Goal: Task Accomplishment & Management: Complete application form

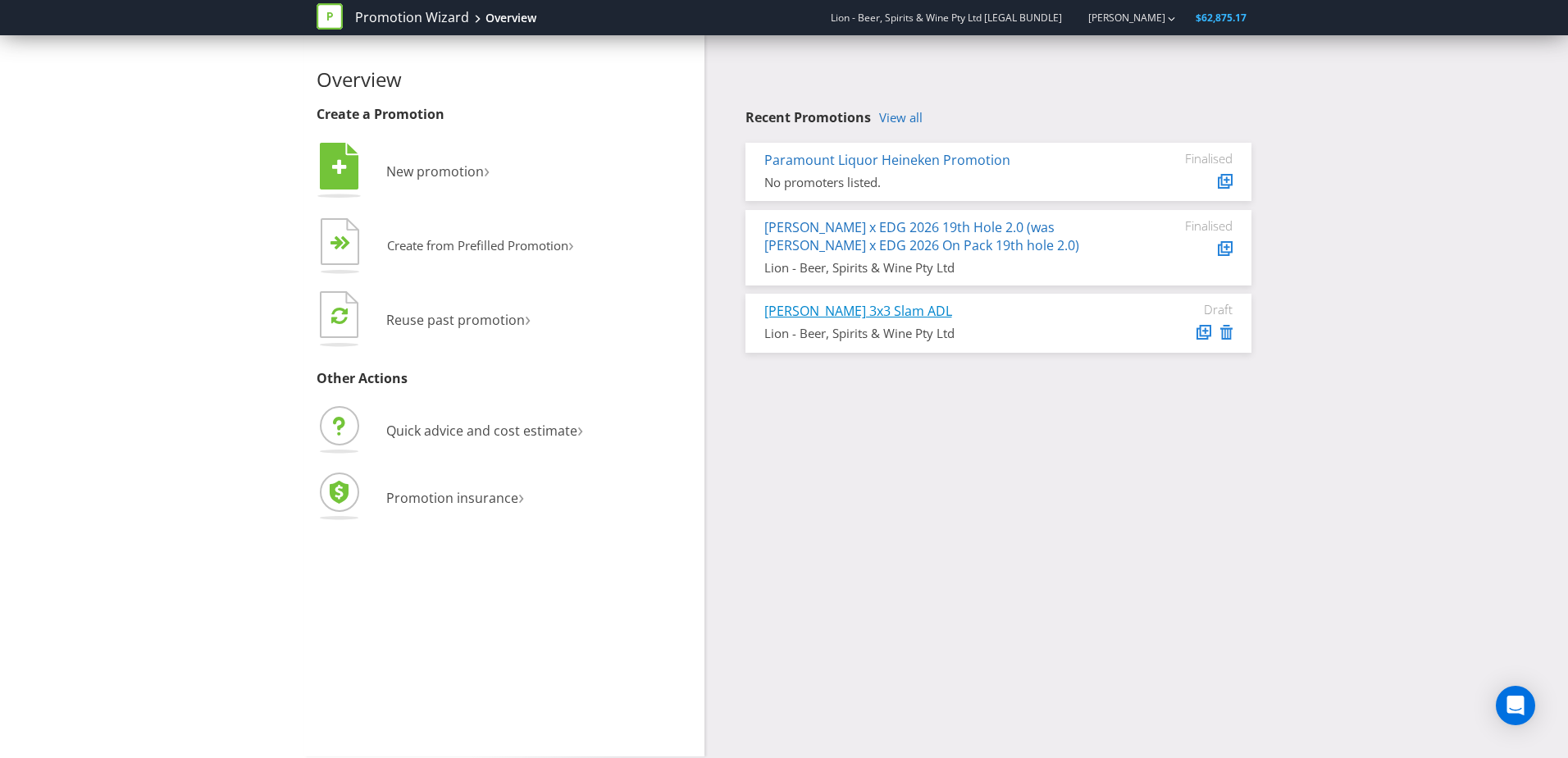
click at [880, 319] on link "[PERSON_NAME] 3x3 Slam ADL" at bounding box center [858, 311] width 187 height 18
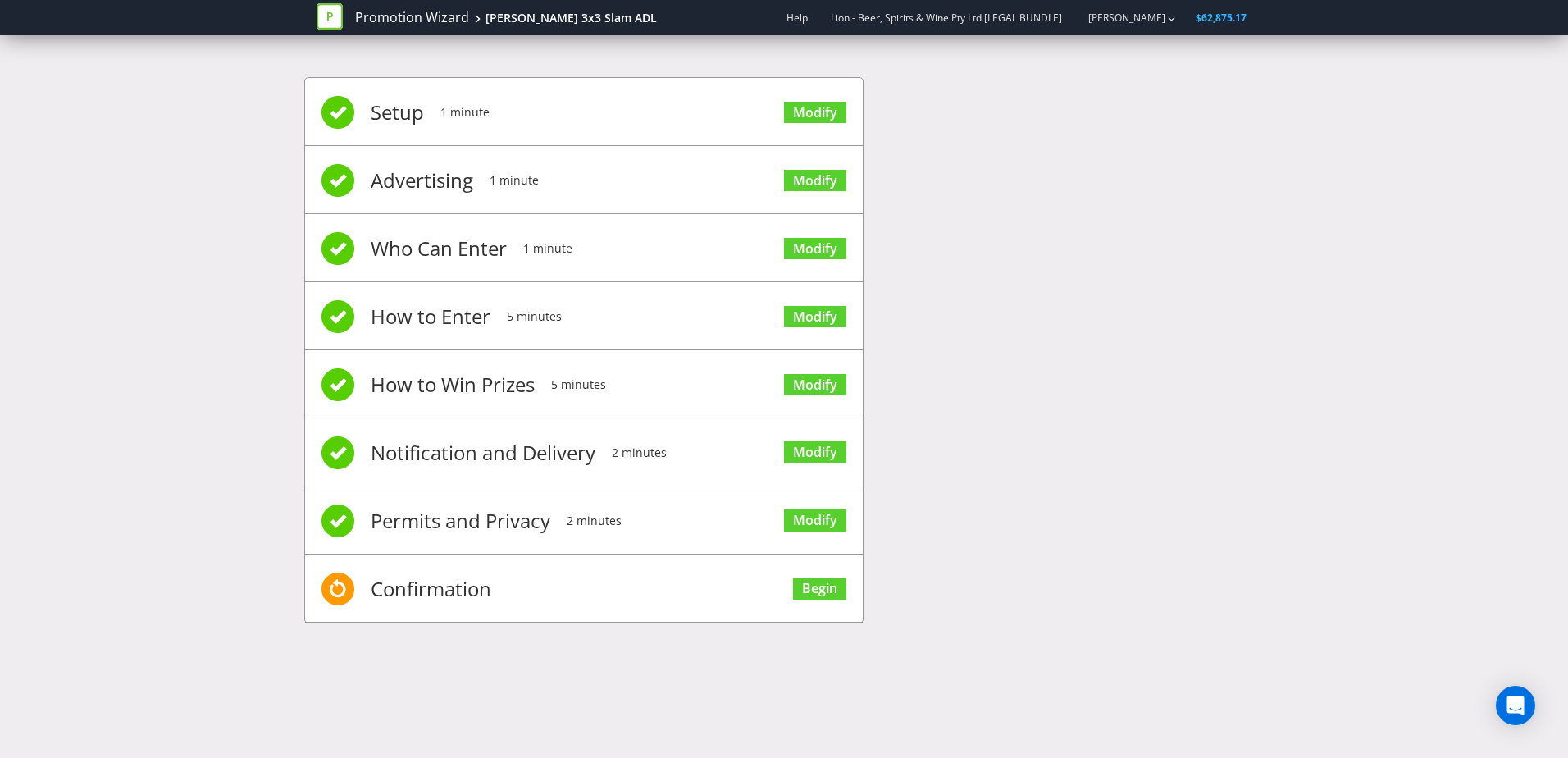
click at [941, 321] on div "Setup 1 minute Modify Advertising 1 minute Modify Who Can Enter 1 minute Modify…" at bounding box center [784, 358] width 960 height 612
click at [817, 117] on link "Modify" at bounding box center [815, 113] width 62 height 23
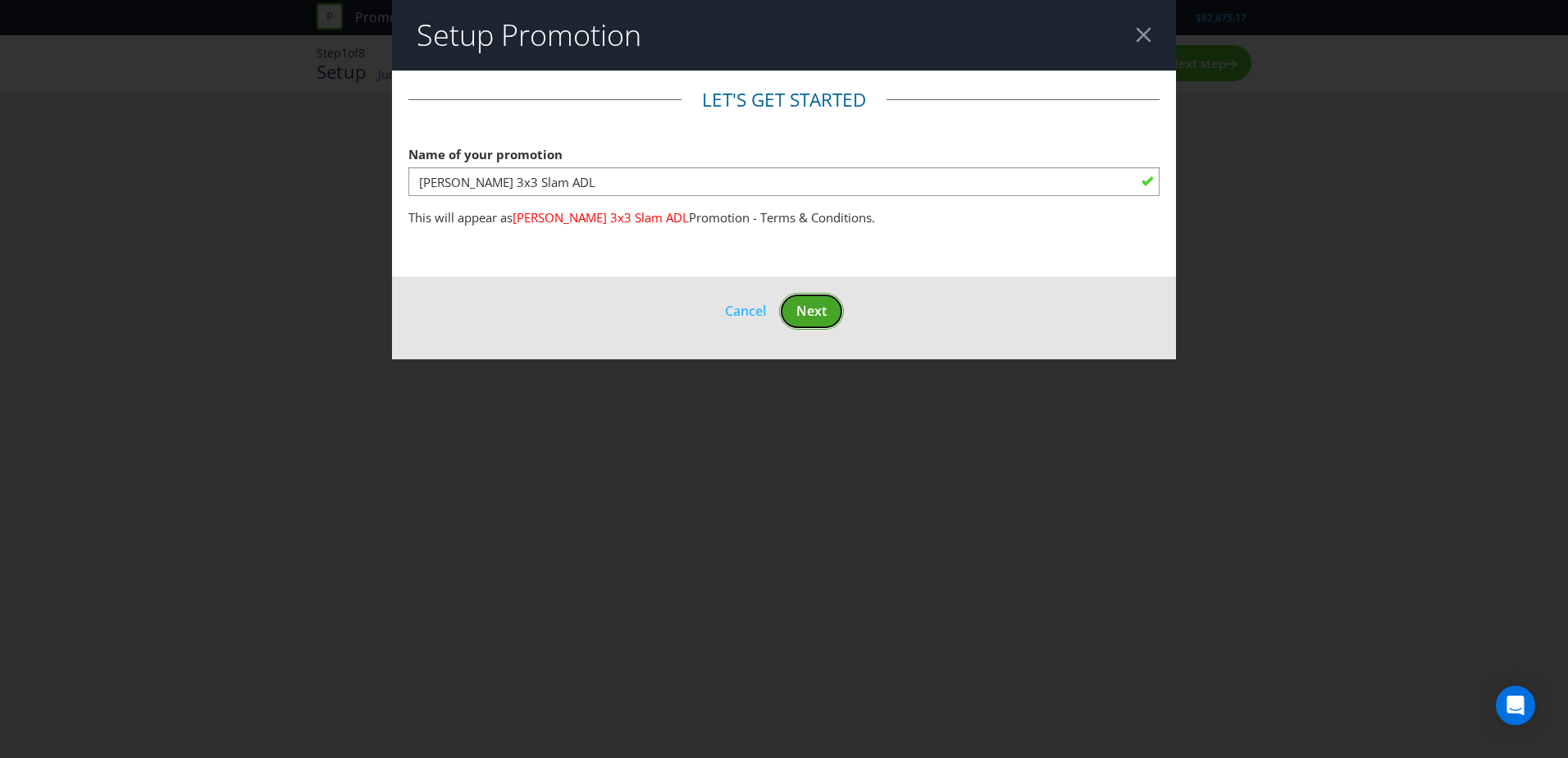
click at [804, 300] on button "Next" at bounding box center [811, 311] width 65 height 37
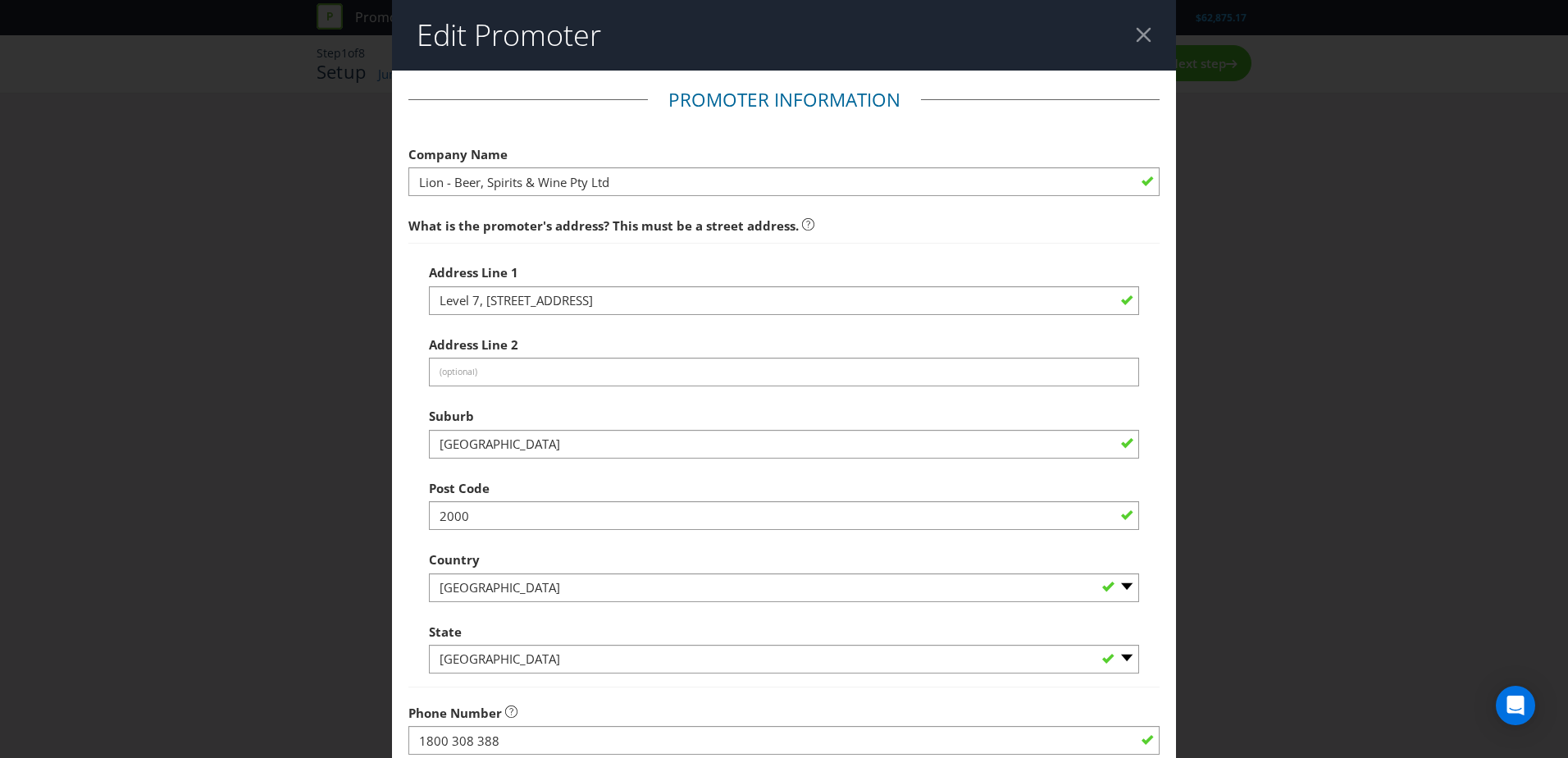
scroll to position [313, 0]
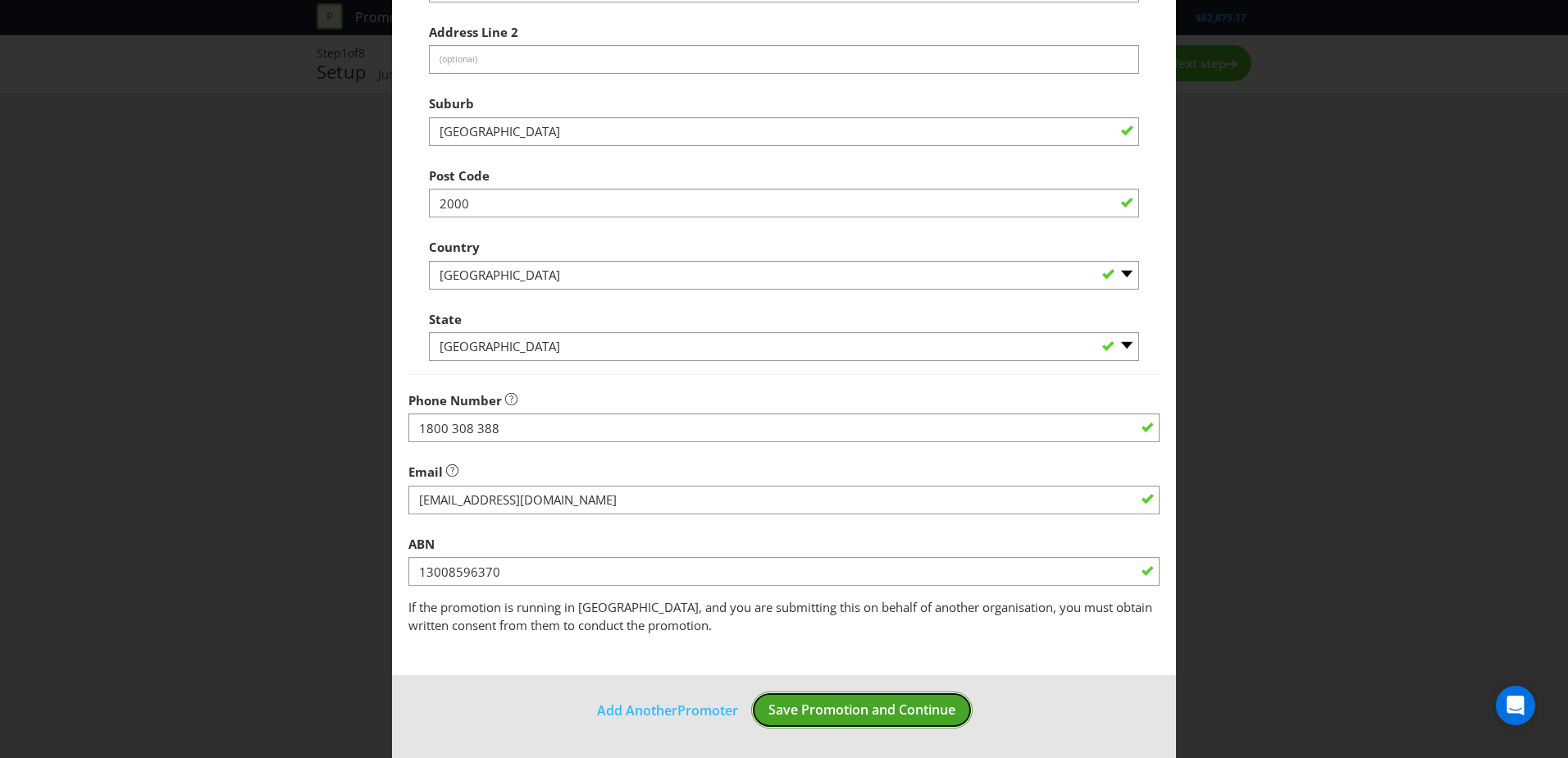
click at [823, 700] on button "Save Promotion and Continue" at bounding box center [862, 710] width 221 height 37
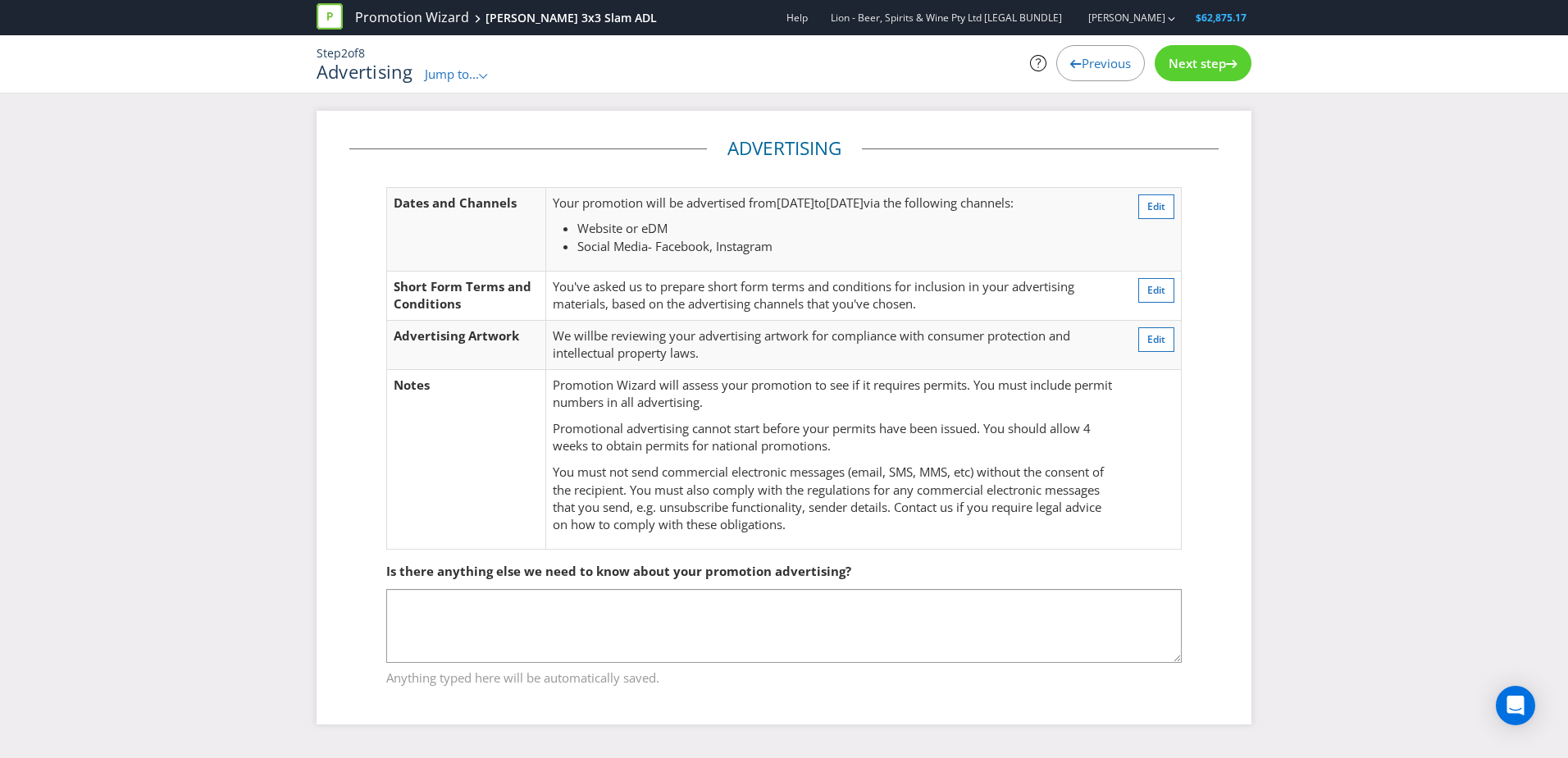
click at [1144, 193] on td "Edit" at bounding box center [1151, 228] width 60 height 83
click at [1143, 196] on button "Edit" at bounding box center [1157, 207] width 36 height 24
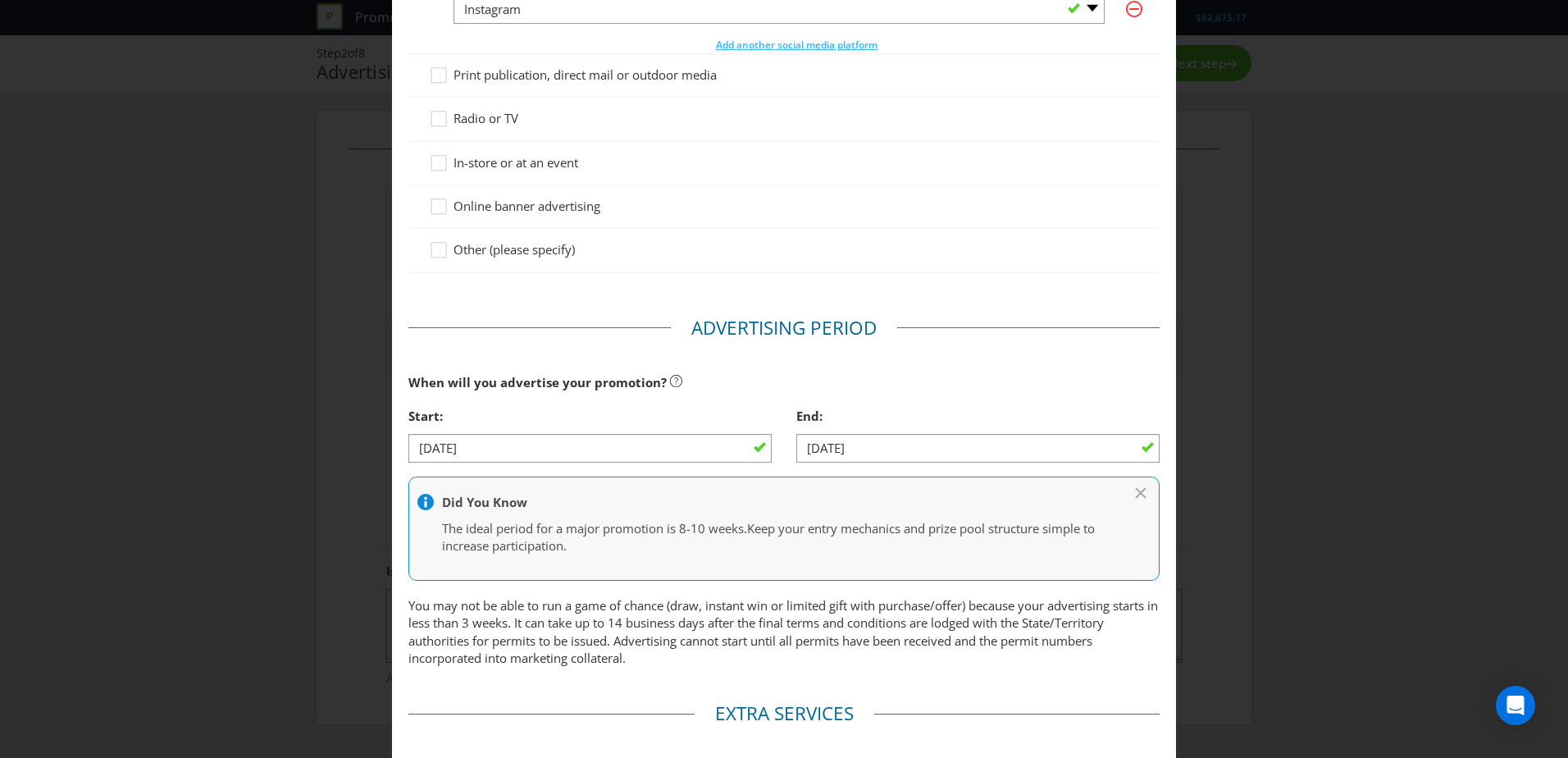
scroll to position [415, 0]
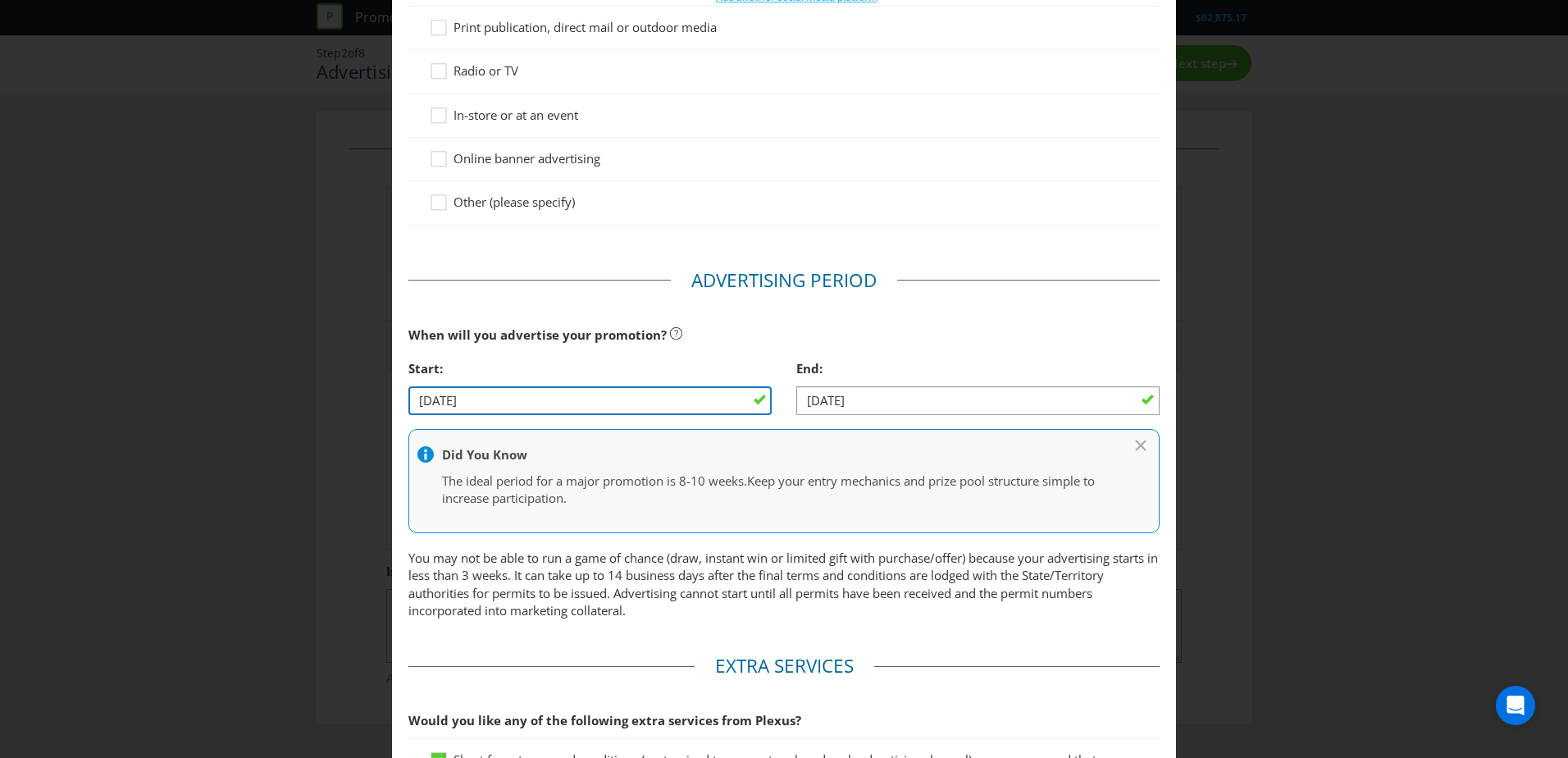
click at [722, 405] on input "[DATE]" at bounding box center [590, 400] width 364 height 29
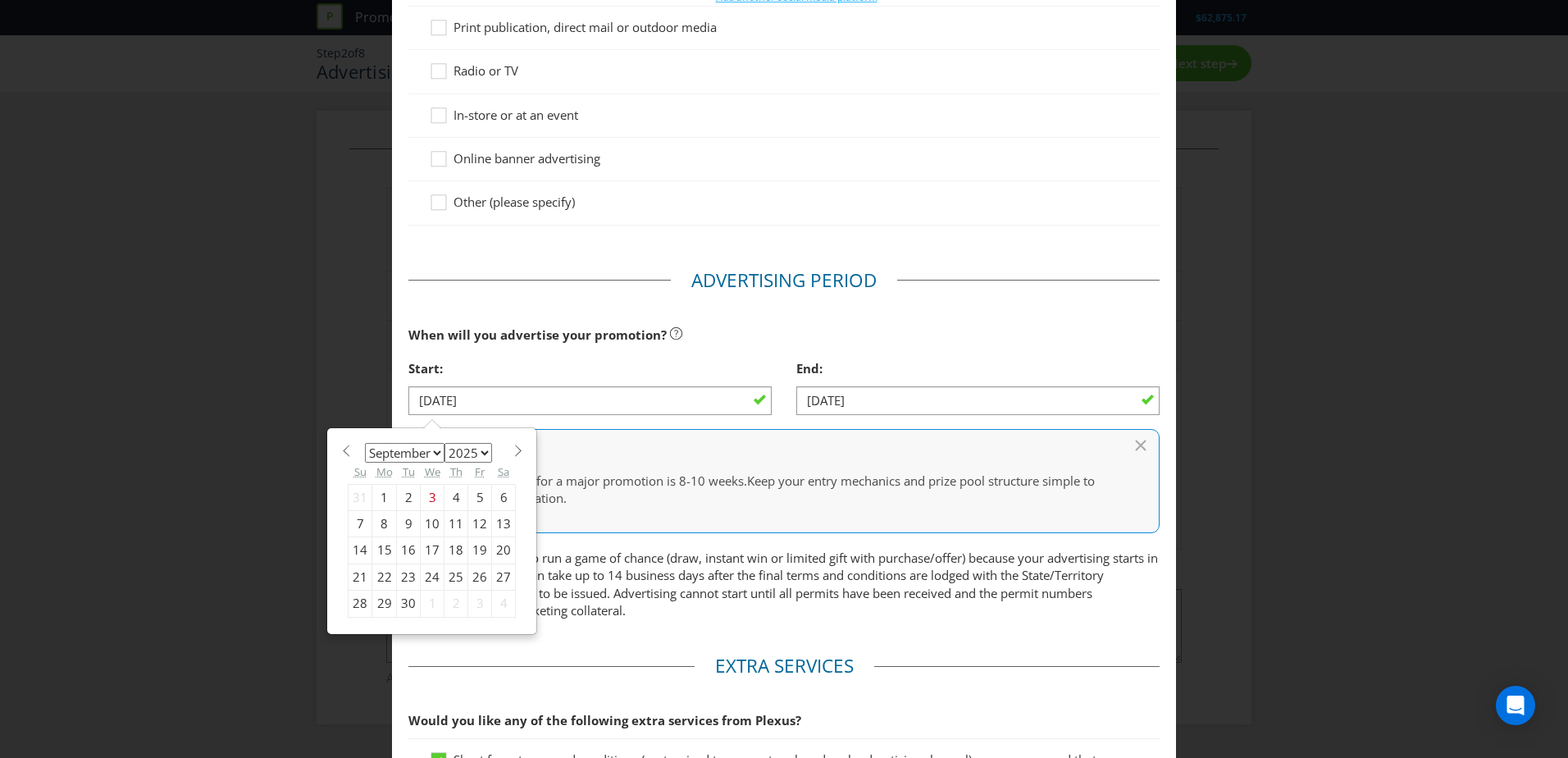
click at [427, 527] on div "10" at bounding box center [432, 524] width 23 height 26
type input "[DATE]"
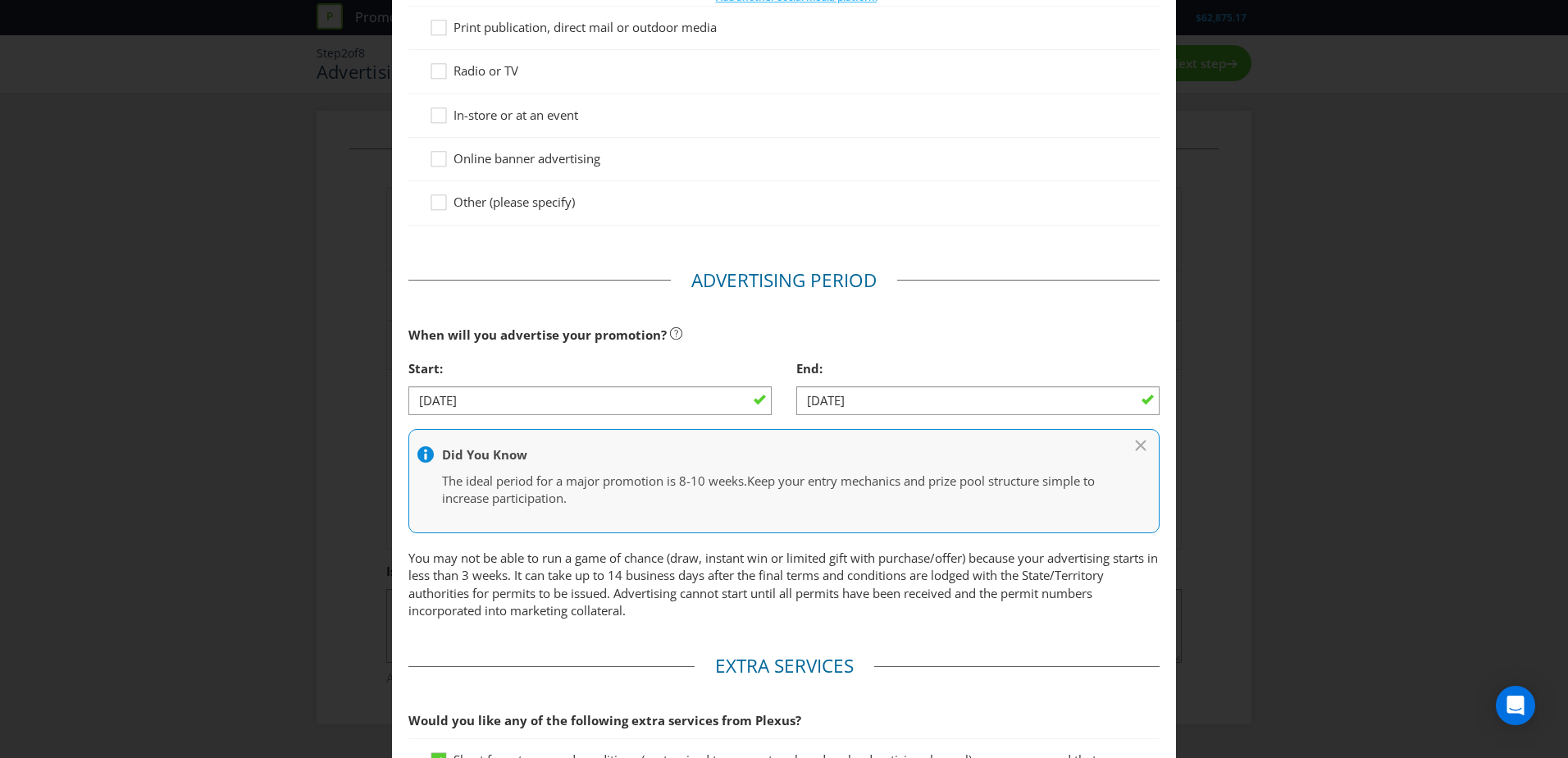
click at [726, 352] on div "Start:" at bounding box center [590, 368] width 364 height 34
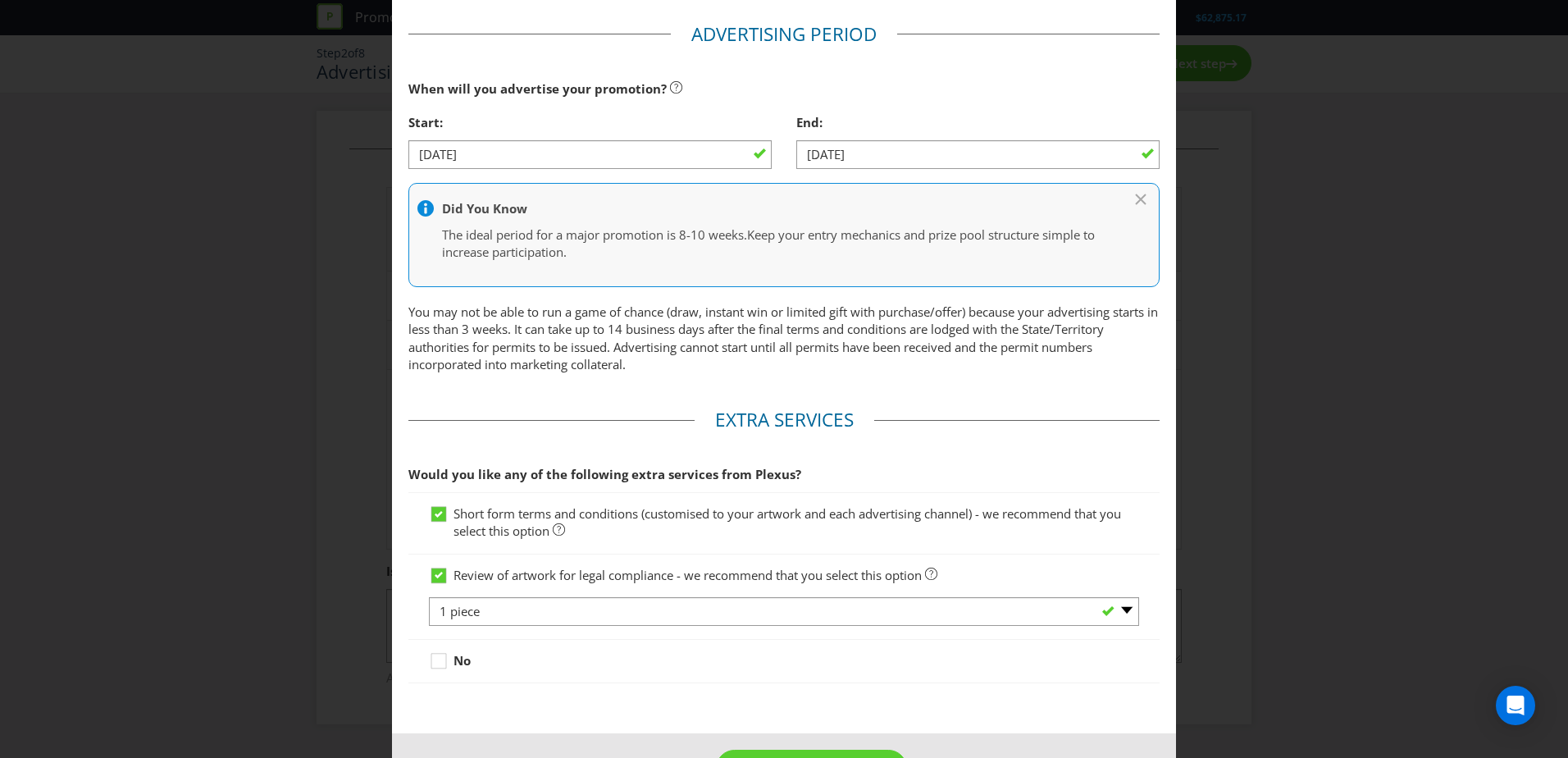
scroll to position [720, 0]
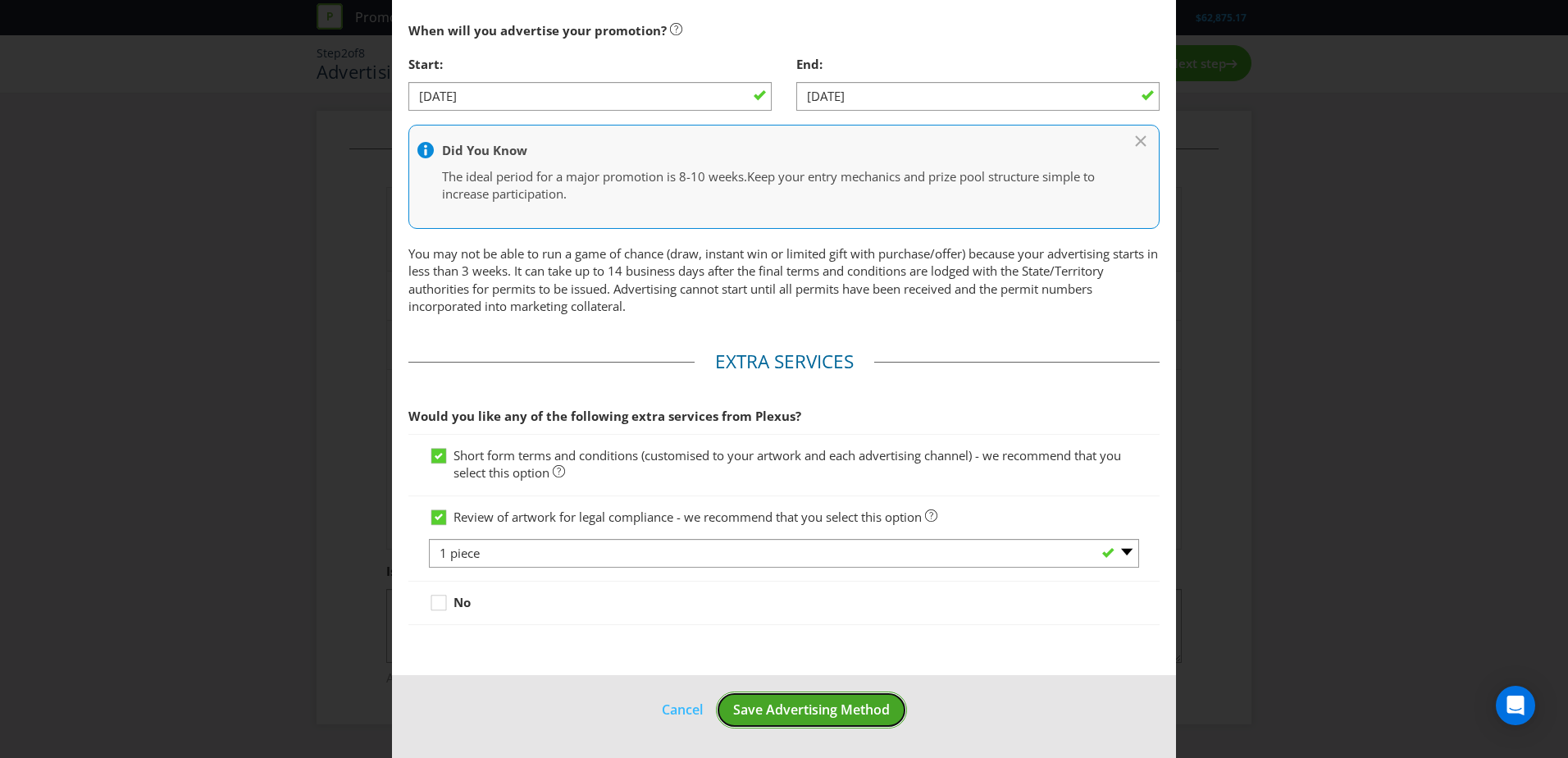
click at [799, 695] on button "Save Advertising Method" at bounding box center [811, 710] width 191 height 37
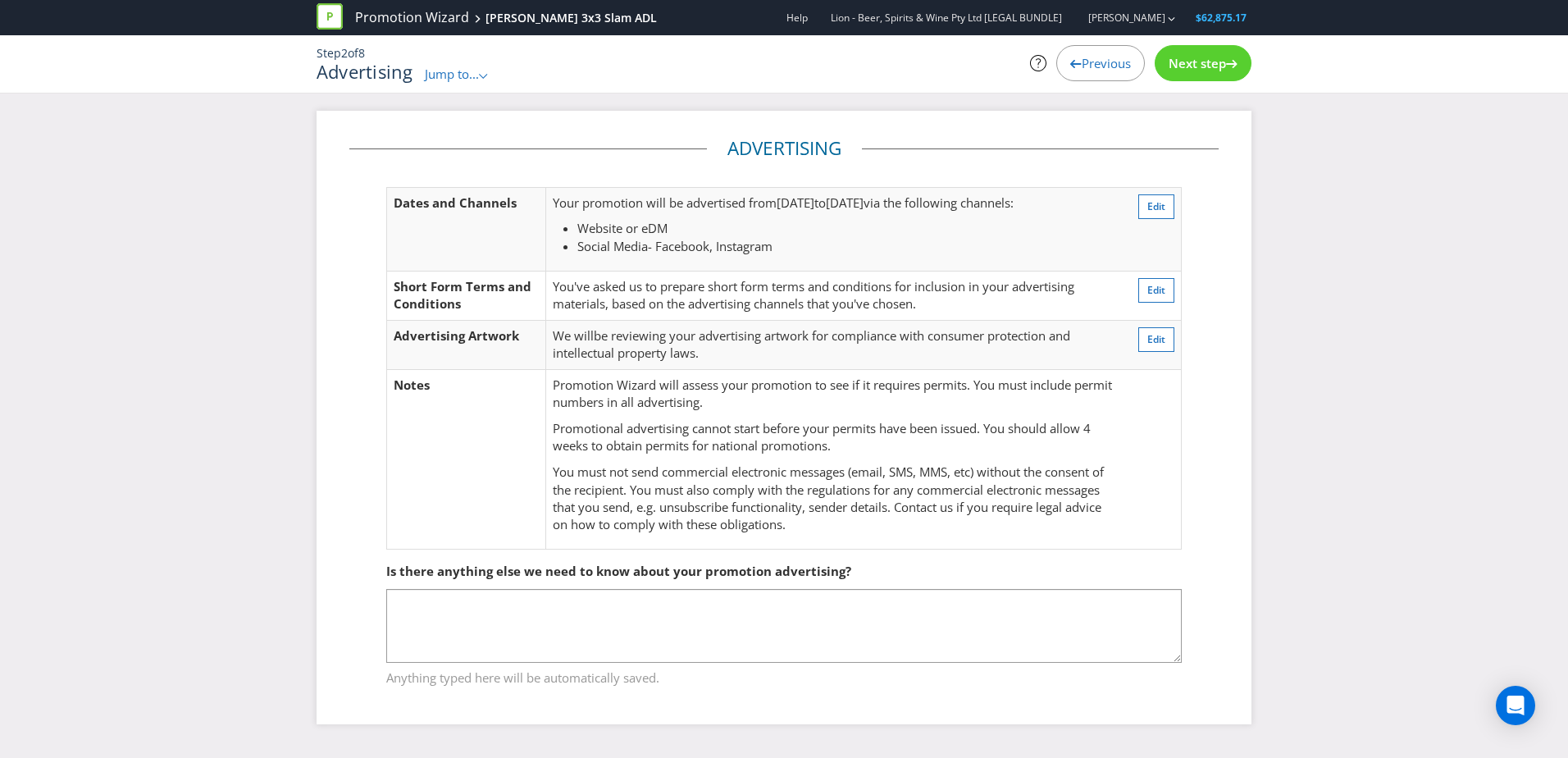
click at [1197, 77] on div "Next step" at bounding box center [1204, 63] width 97 height 36
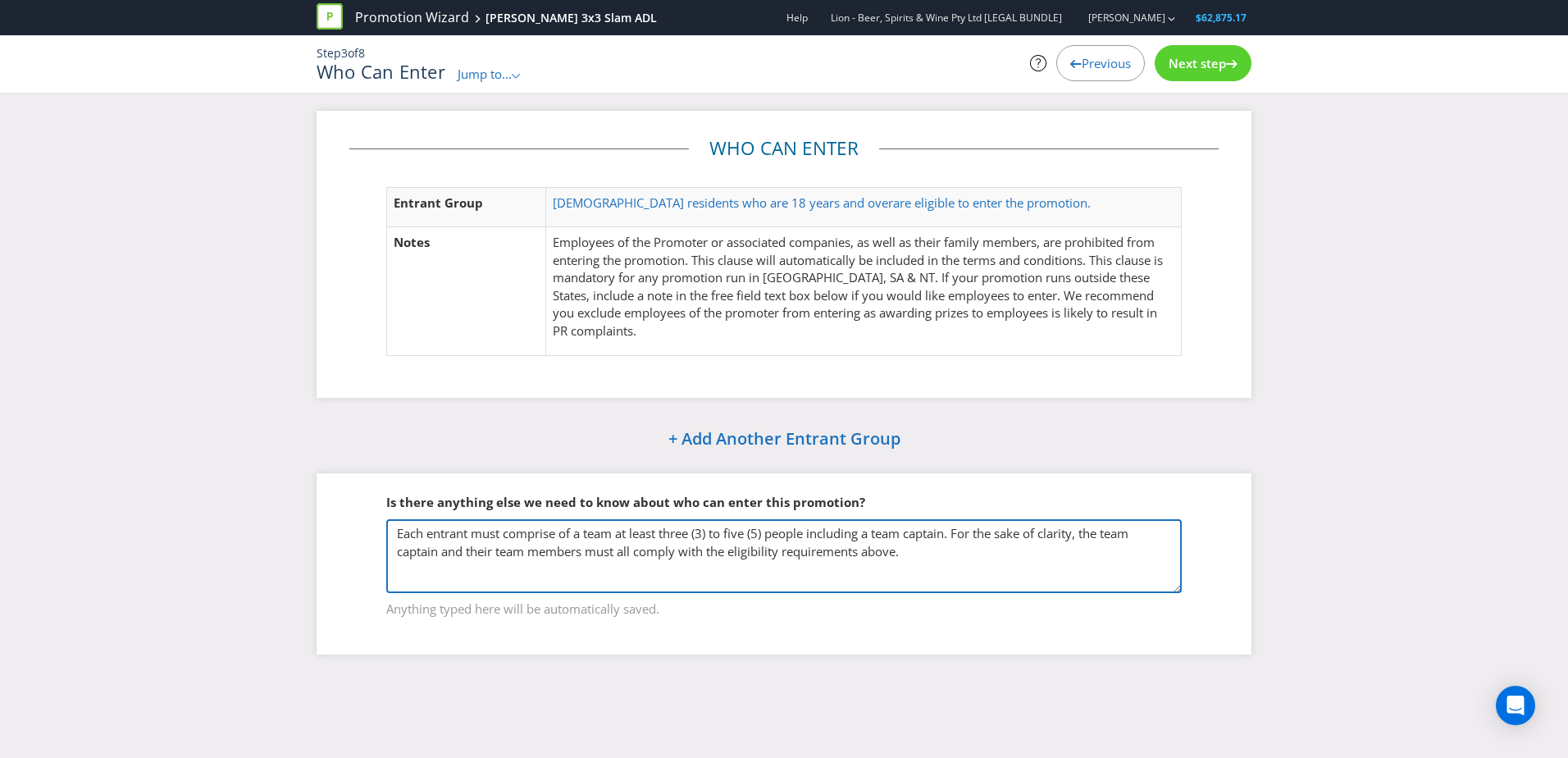
click at [766, 535] on textarea "Each entrant must comprise of a team at least three (3) to five (5) people incl…" at bounding box center [784, 556] width 796 height 74
drag, startPoint x: 749, startPoint y: 531, endPoint x: 731, endPoint y: 531, distance: 18.0
click at [731, 531] on textarea "Each entrant must comprise of a team at least three (3) to five (5) people incl…" at bounding box center [784, 556] width 796 height 74
drag, startPoint x: 769, startPoint y: 534, endPoint x: 725, endPoint y: 478, distance: 71.2
click at [767, 530] on textarea "Each entrant must comprise of a team at least three (3) to five (5) people incl…" at bounding box center [784, 556] width 796 height 74
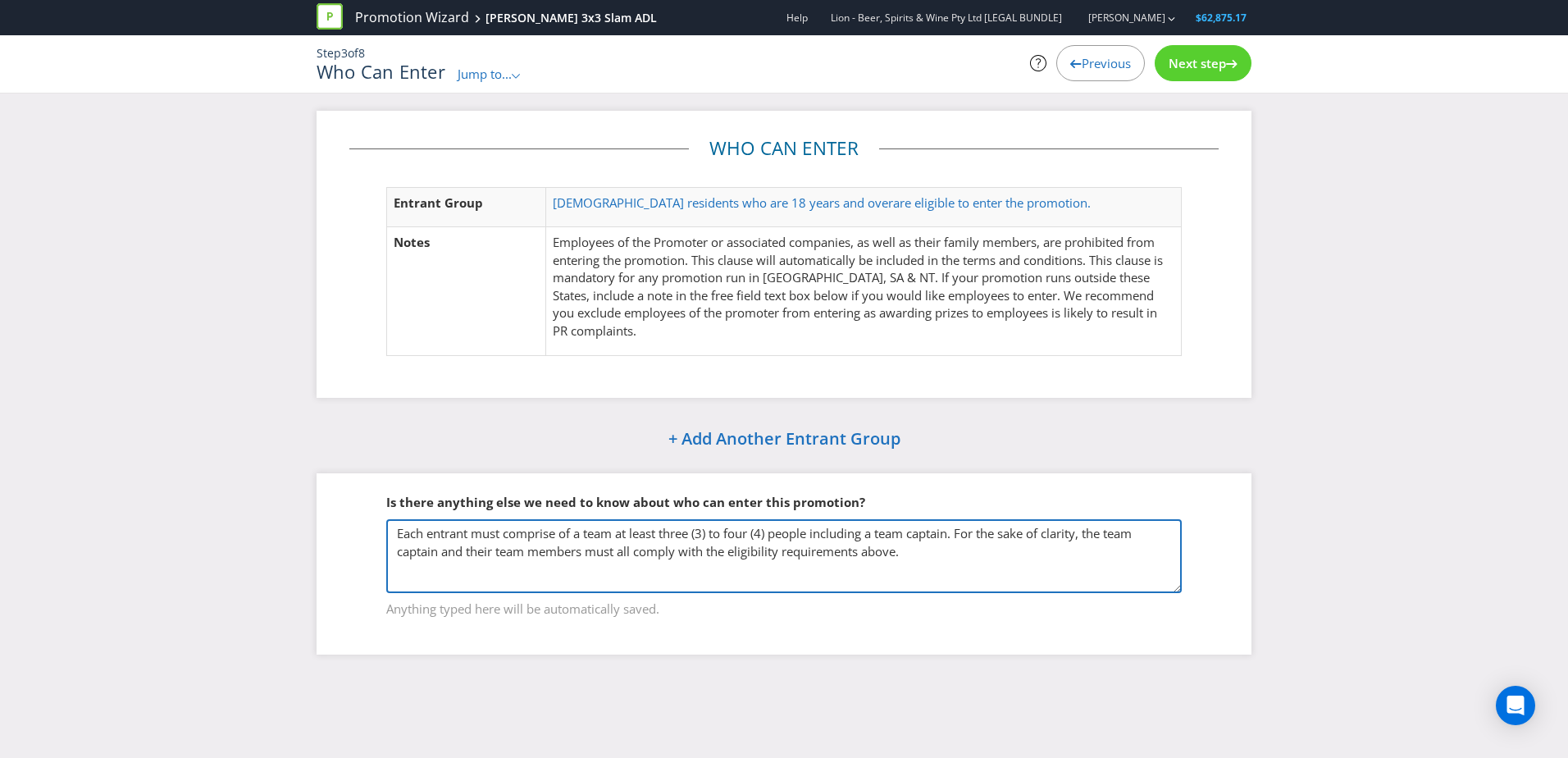
type textarea "Each entrant must comprise of a team at least three (3) to four (4) people incl…"
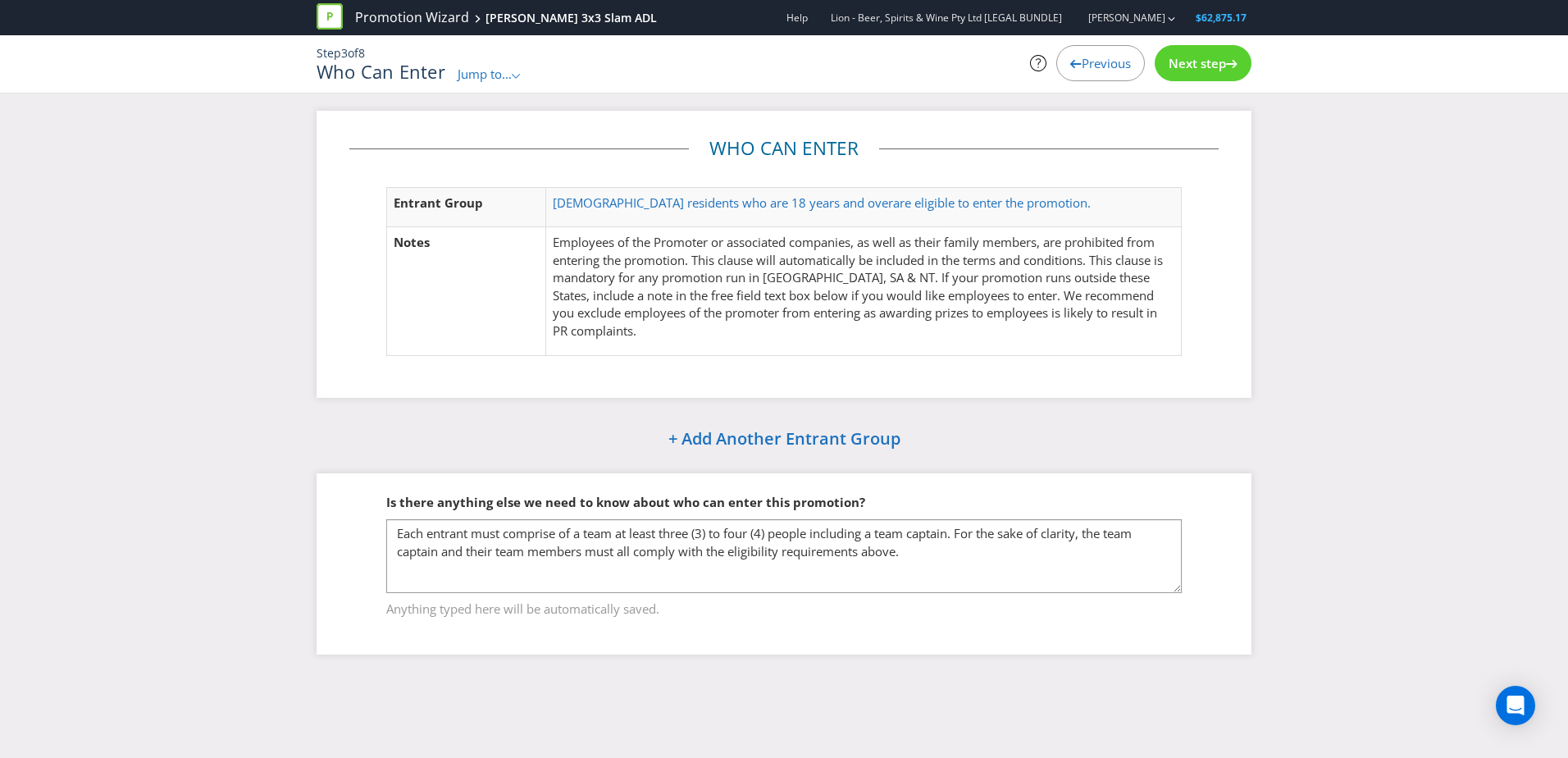
click at [1209, 85] on div "Step 3 of 8 Who Can Enter Jump to... .st0{fill-rule:evenodd;clip-rule:evenodd;}…" at bounding box center [784, 64] width 960 height 57
click at [1201, 75] on div "Next step" at bounding box center [1204, 63] width 97 height 36
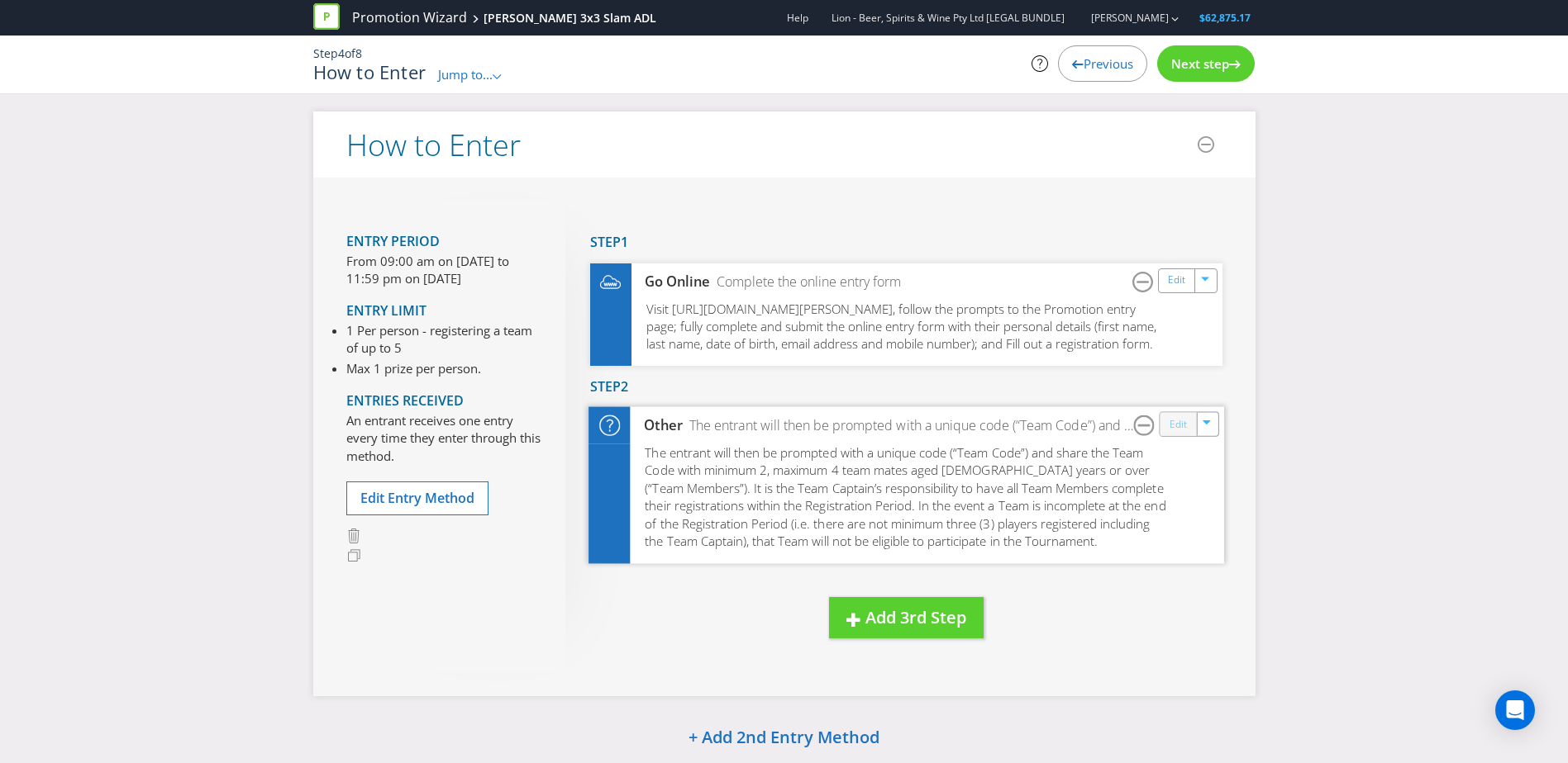
click at [1171, 434] on link "Edit" at bounding box center [1177, 425] width 17 height 19
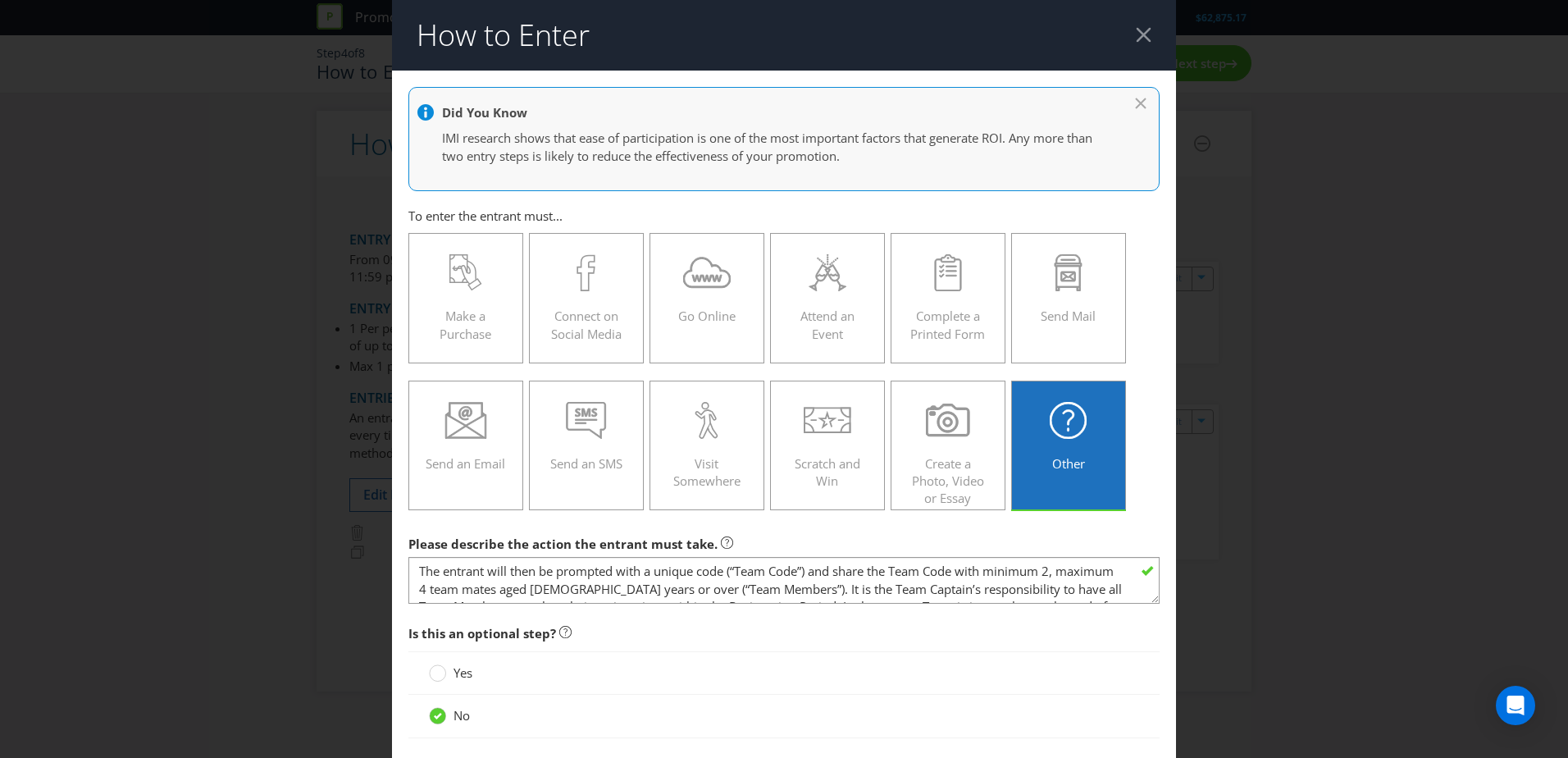
scroll to position [82, 0]
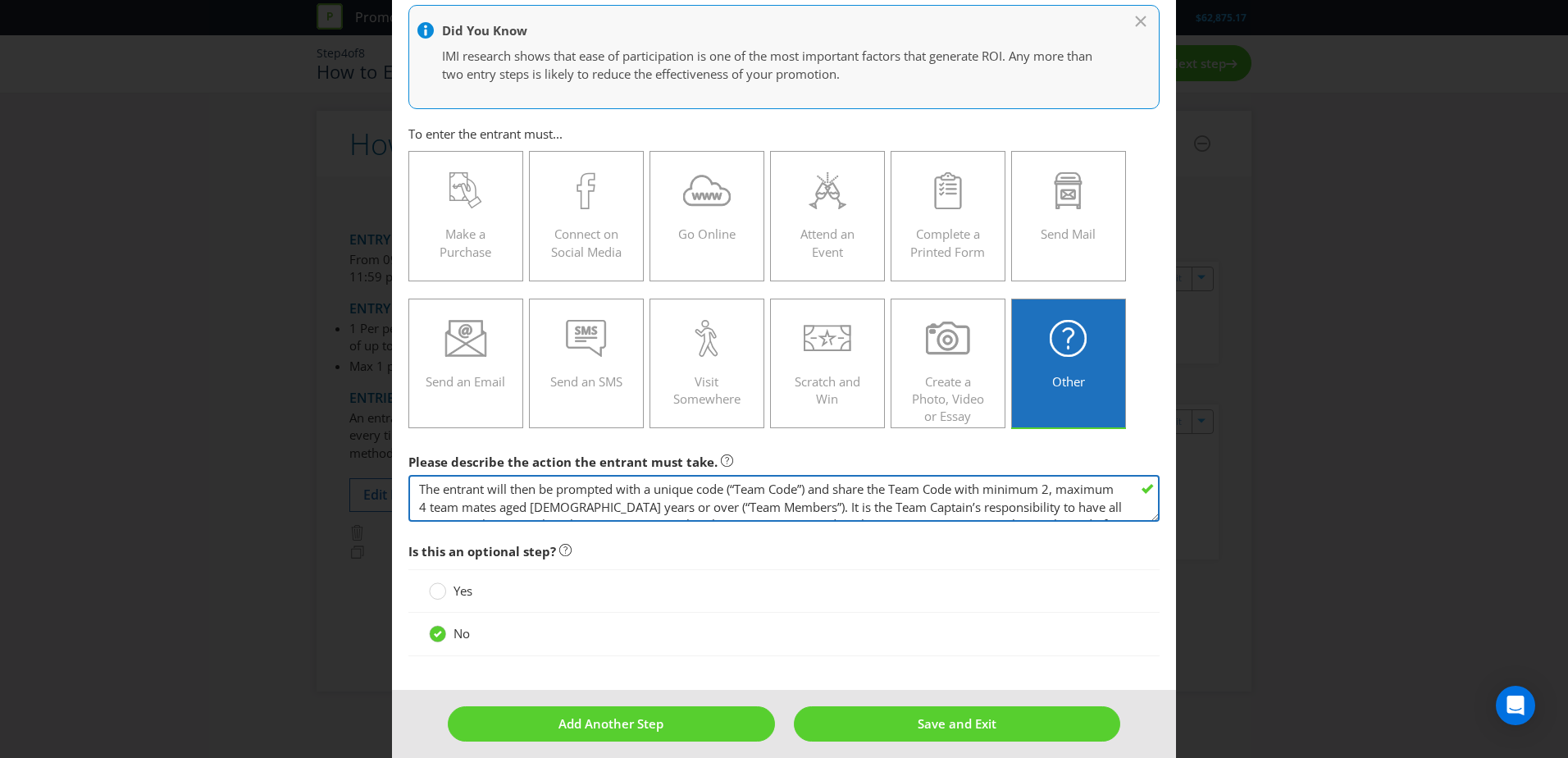
click at [486, 509] on textarea "The entrant will then be prompted with a unique code (“Team Code”) and share th…" at bounding box center [784, 498] width 751 height 47
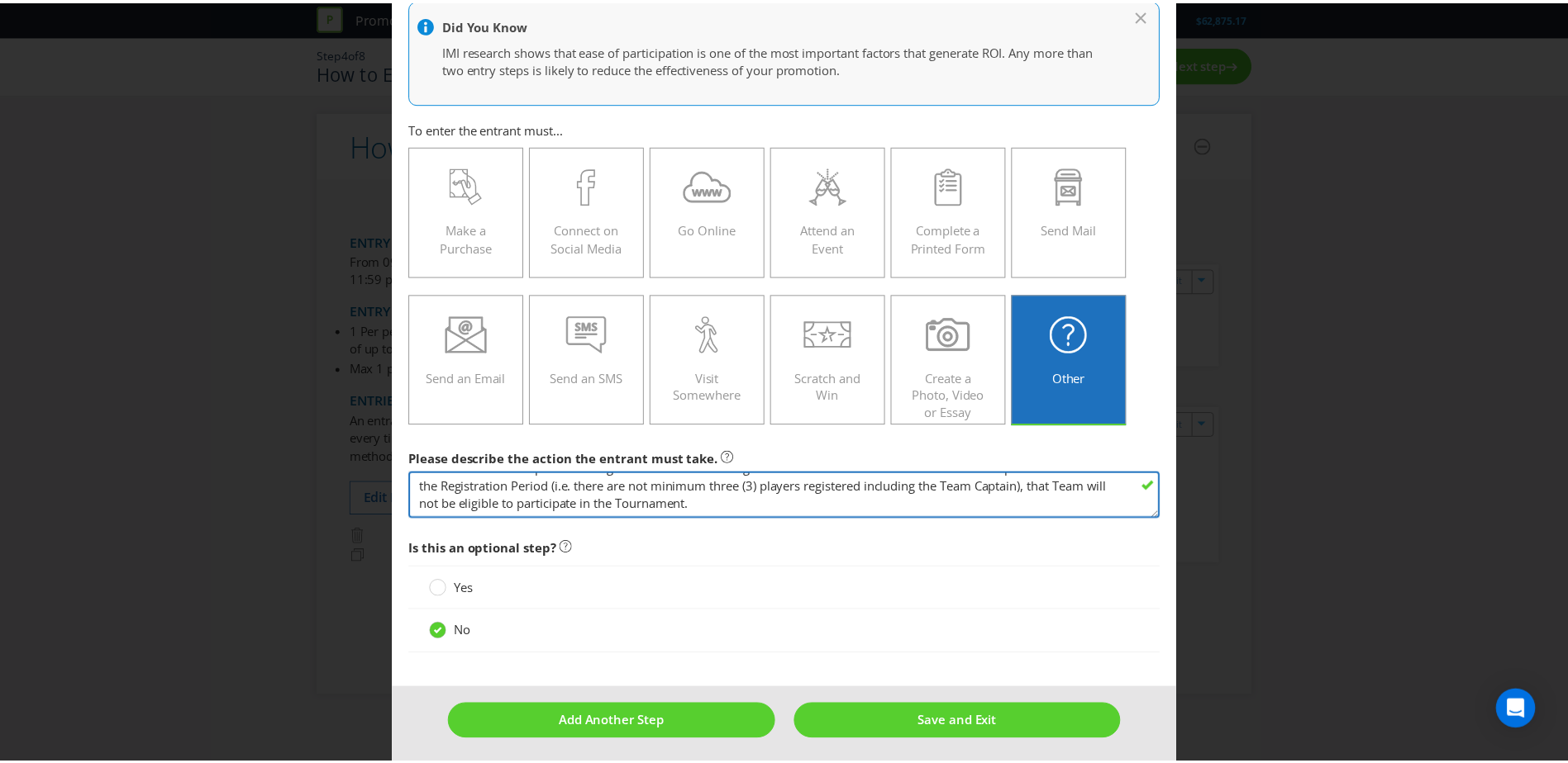
scroll to position [95, 0]
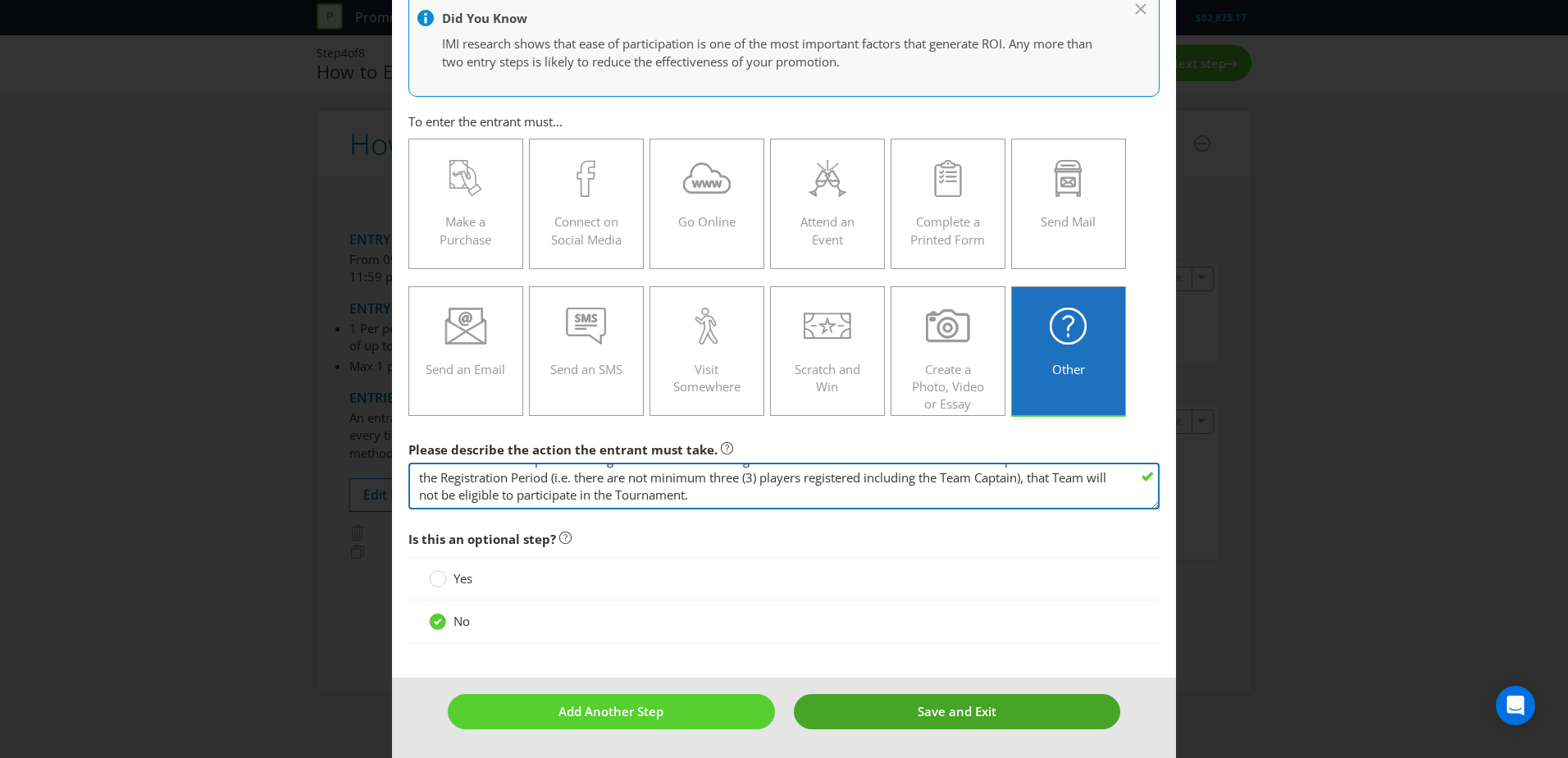
type textarea "The entrant will then be prompted with a unique code (“Team Code”) and share th…"
click at [962, 697] on button "Save and Exit" at bounding box center [957, 711] width 327 height 36
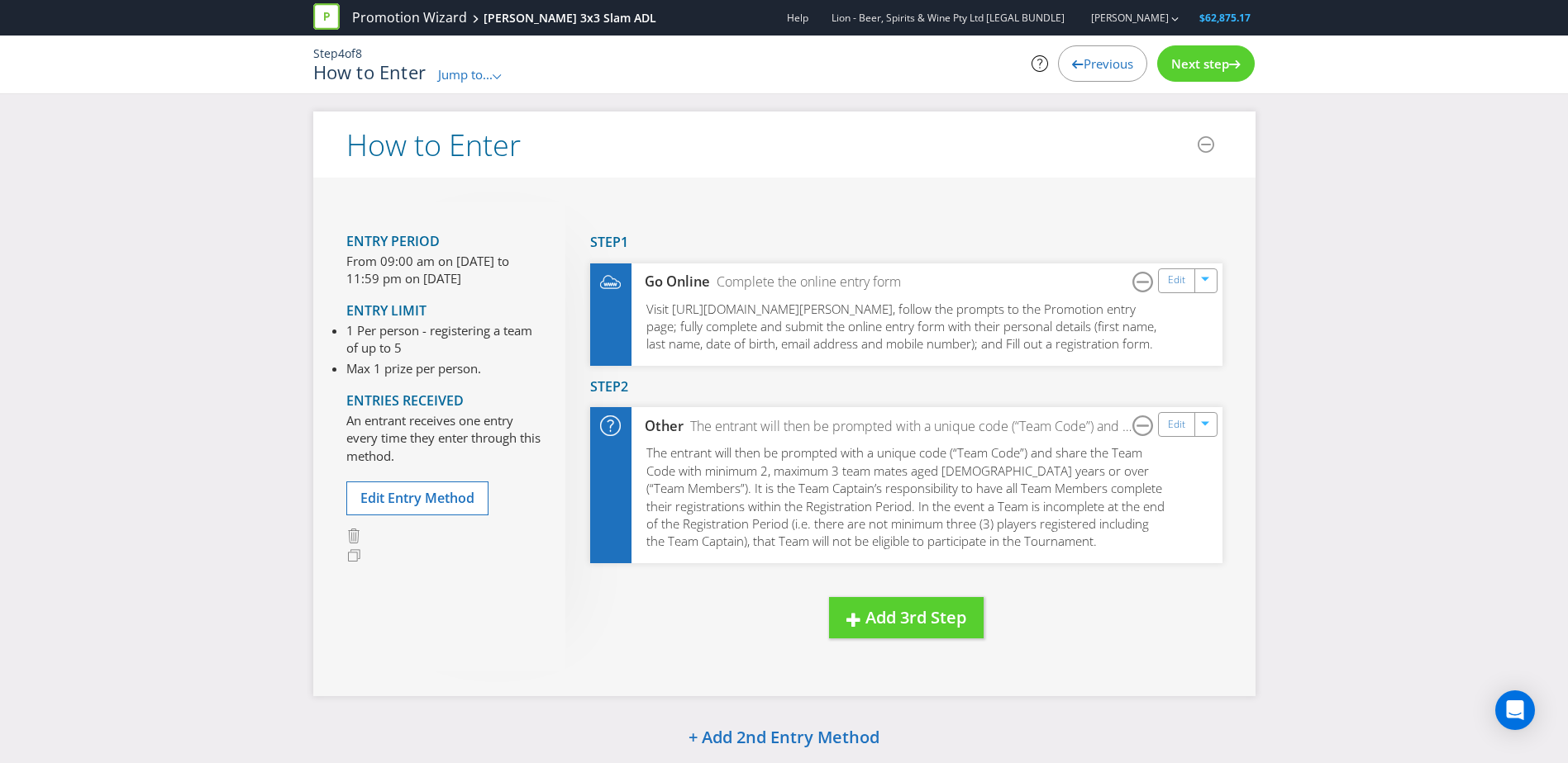
click at [1109, 616] on div "New Step Drag here to move step Step 1 Go Online Complete the online entry form…" at bounding box center [893, 437] width 657 height 469
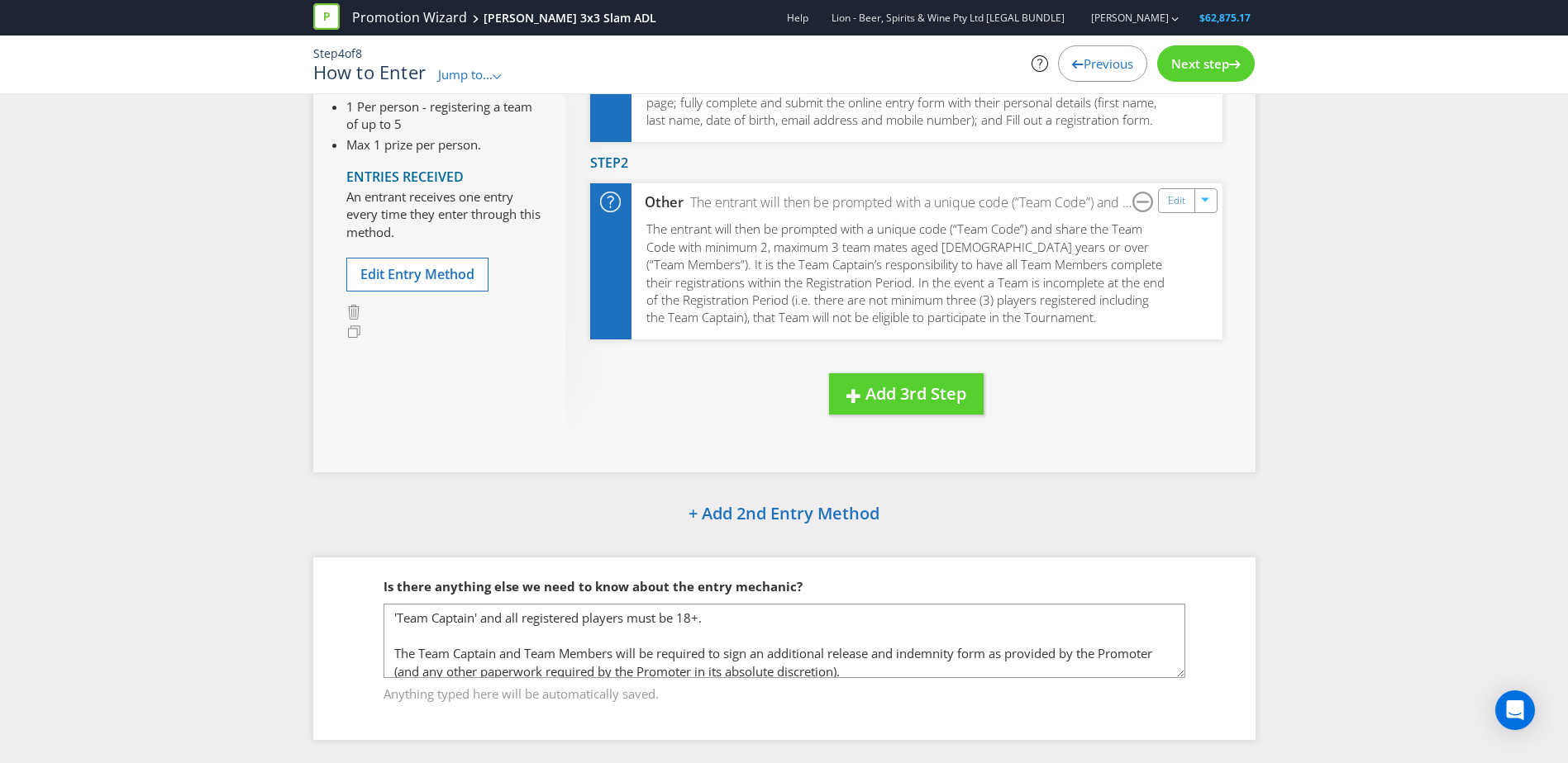
scroll to position [248, 0]
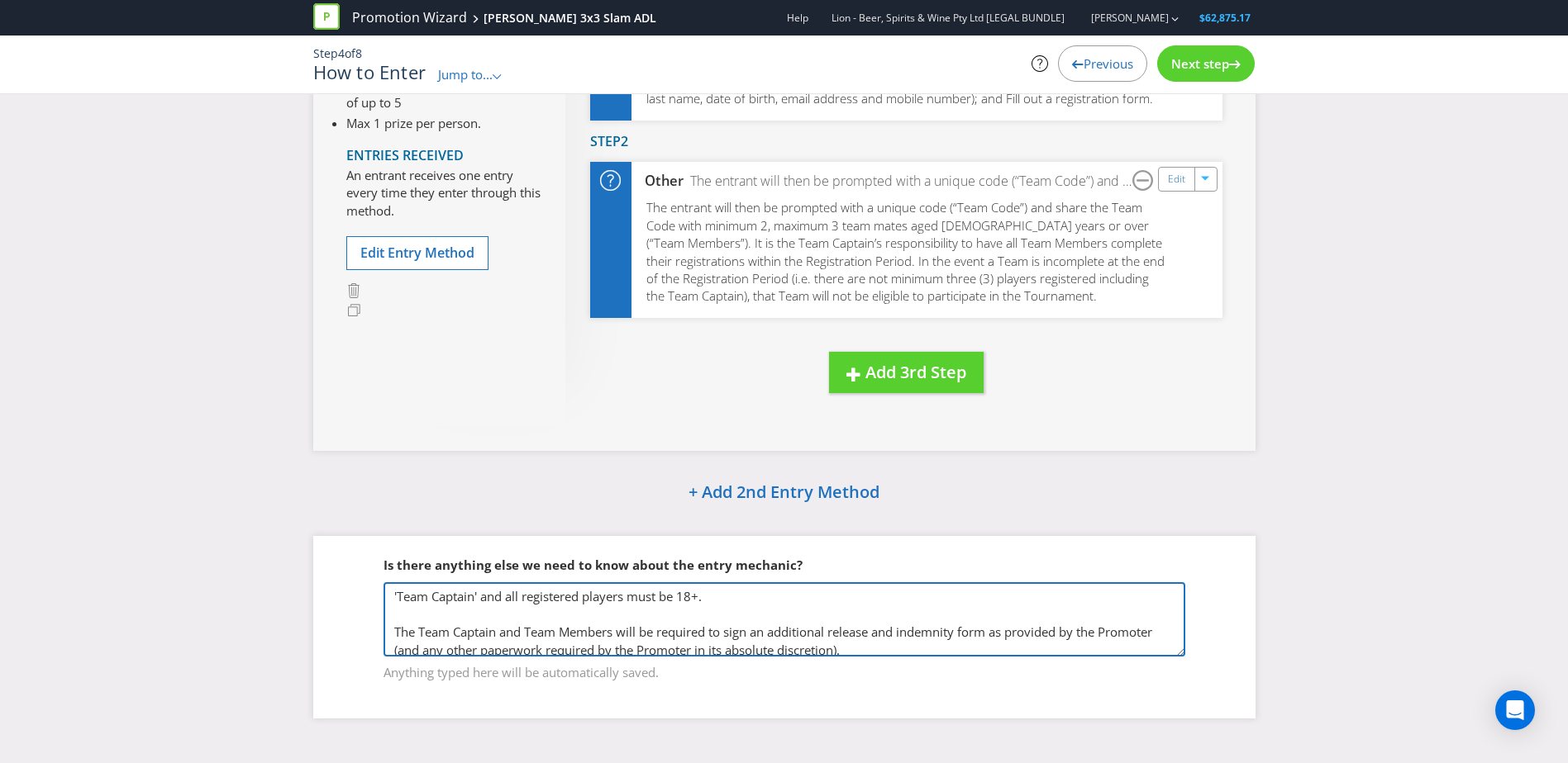
click at [1009, 651] on textarea "'Team Captain' and all registered players must be 18+. The Team Captain and Tea…" at bounding box center [784, 619] width 802 height 74
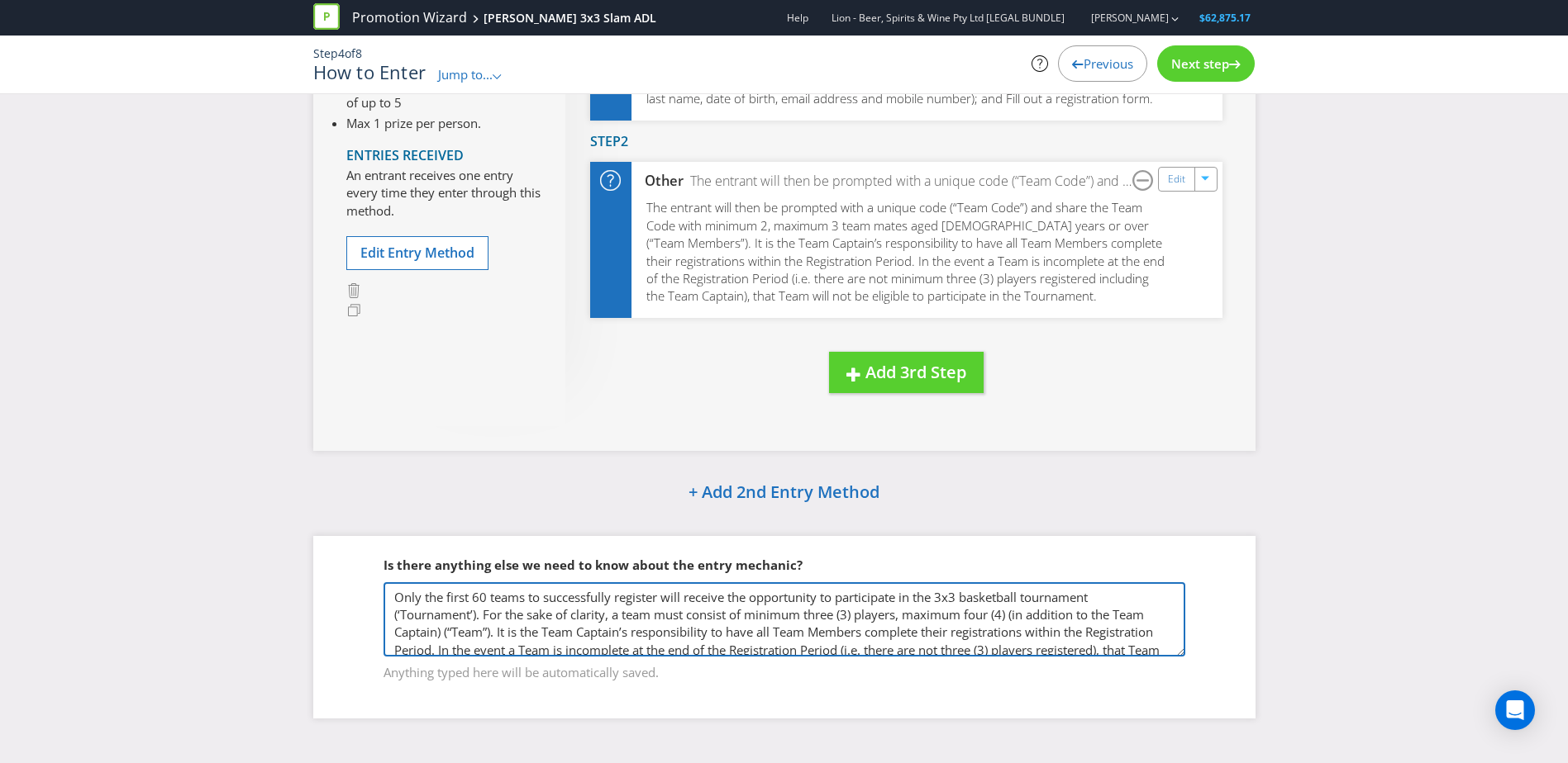
scroll to position [99, 0]
drag, startPoint x: 1092, startPoint y: 615, endPoint x: 1029, endPoint y: 622, distance: 63.4
click at [1029, 622] on textarea "'Team Captain' and all registered players must be 18+. The Team Captain and Tea…" at bounding box center [784, 619] width 802 height 74
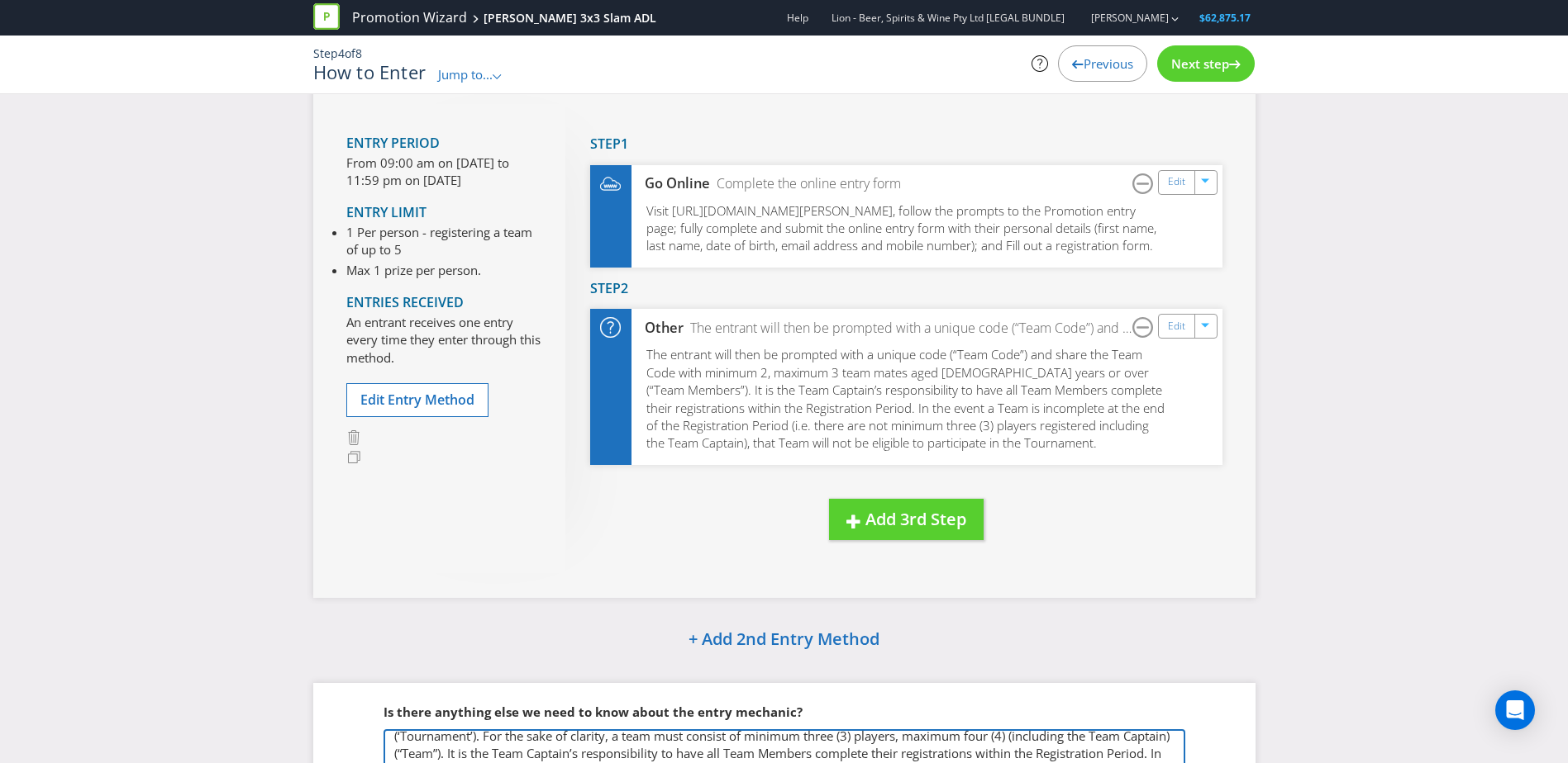
scroll to position [0, 0]
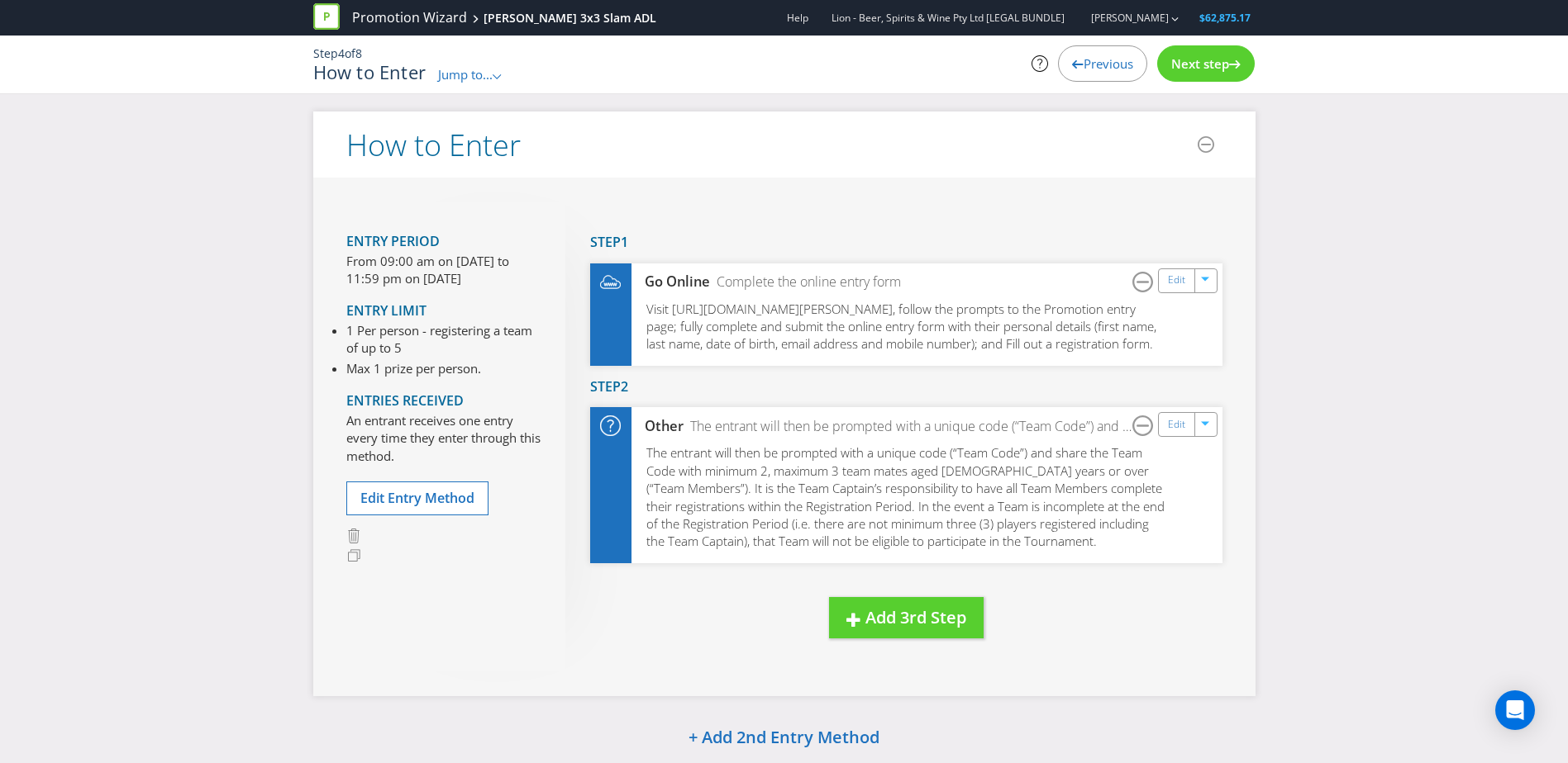
type textarea "'Team Captain' and all registered players must be 18+. The Team Captain and Tea…"
